Goal: Task Accomplishment & Management: Manage account settings

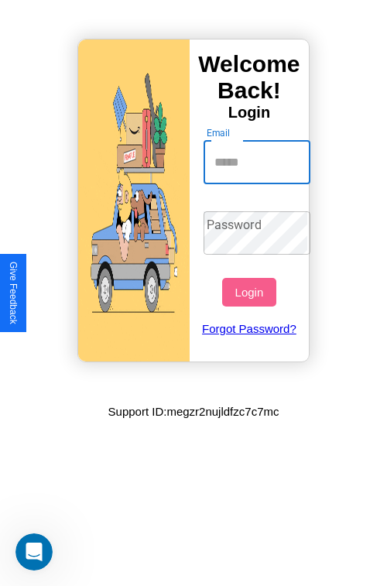
click at [259, 162] on input "Email" at bounding box center [258, 162] width 108 height 43
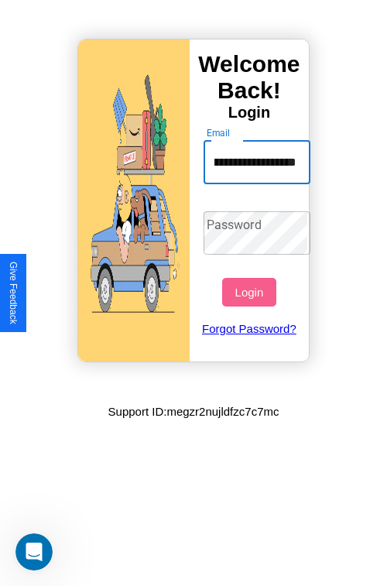
scroll to position [0, 56]
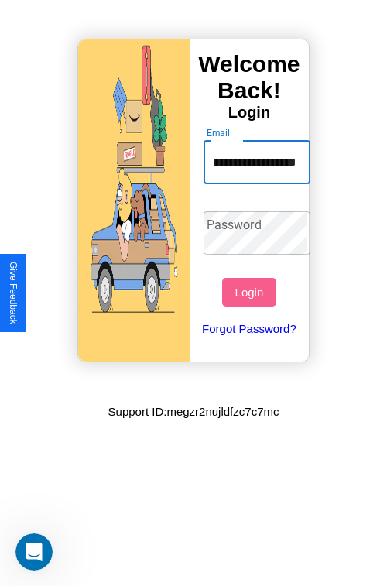
type input "**********"
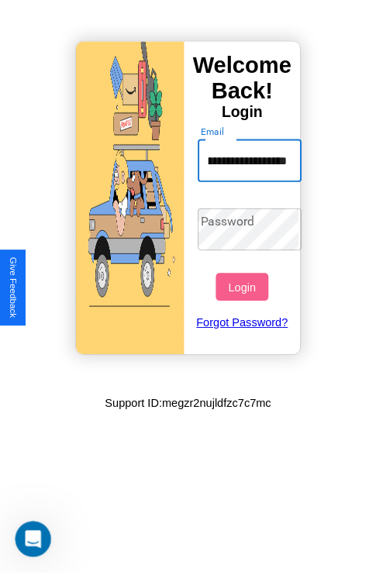
scroll to position [0, 0]
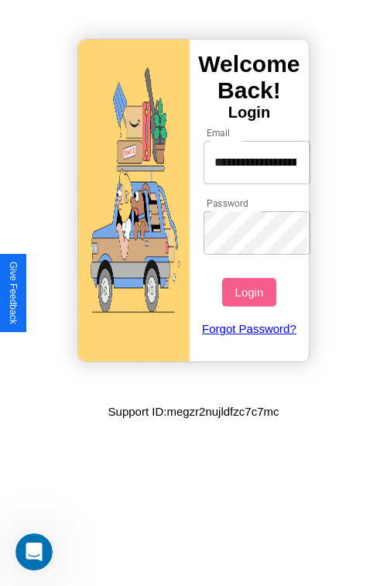
click at [251, 292] on button "Login" at bounding box center [248, 292] width 53 height 29
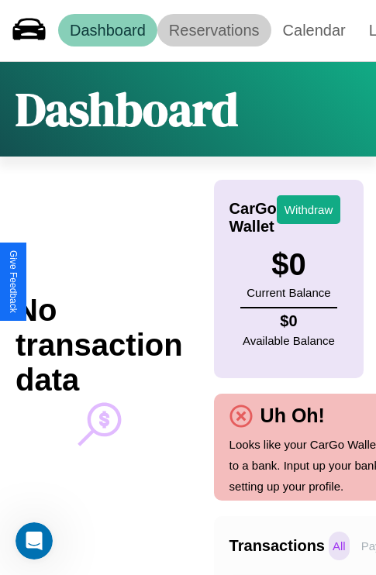
click at [214, 30] on link "Reservations" at bounding box center [214, 30] width 114 height 33
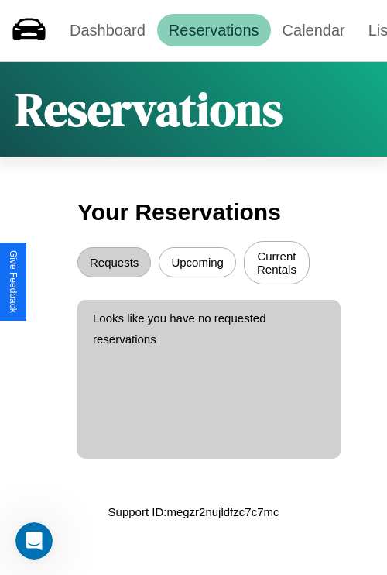
click at [198, 264] on button "Upcoming" at bounding box center [197, 262] width 77 height 30
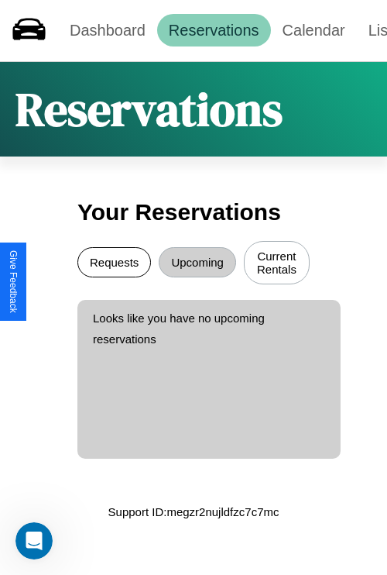
click at [114, 264] on button "Requests" at bounding box center [114, 262] width 74 height 30
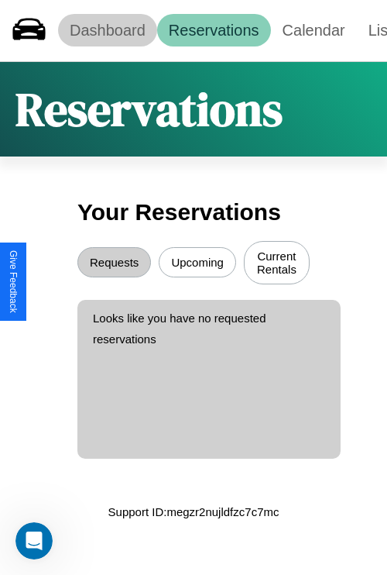
click at [107, 30] on link "Dashboard" at bounding box center [107, 30] width 99 height 33
